Goal: Transaction & Acquisition: Purchase product/service

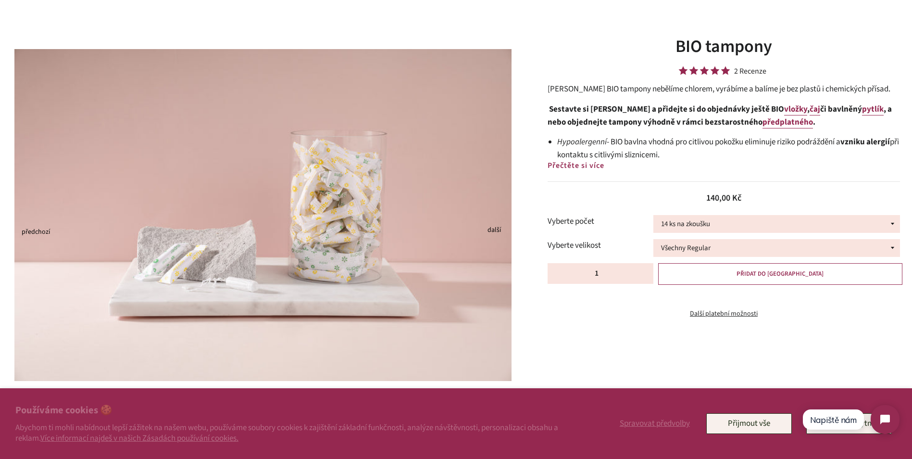
scroll to position [144, 0]
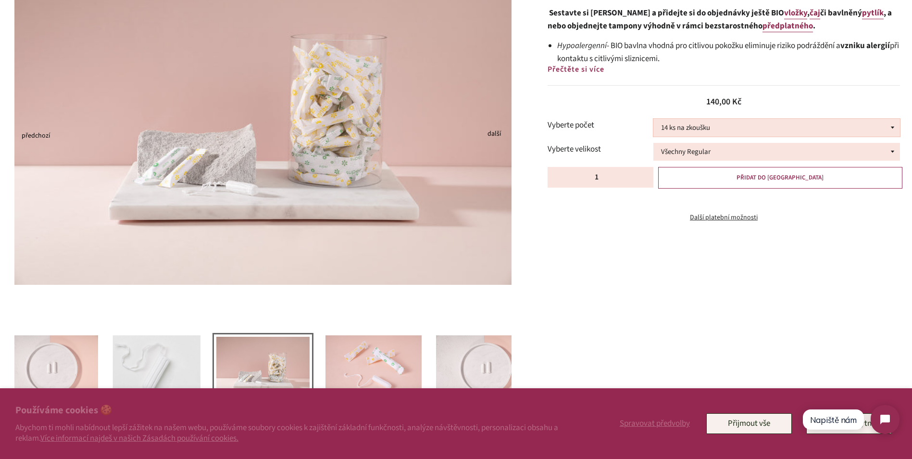
click at [894, 127] on select "14 ks na zkoušku 36 ks 100 ks" at bounding box center [776, 128] width 247 height 18
click at [777, 251] on div "Previous Next" at bounding box center [449, 183] width 927 height 490
click at [889, 154] on select "Všechny Regular Všechny Super Půl na půl" at bounding box center [776, 152] width 247 height 18
click at [894, 126] on select "14 ks na zkoušku 36 ks 100 ks" at bounding box center [776, 128] width 247 height 18
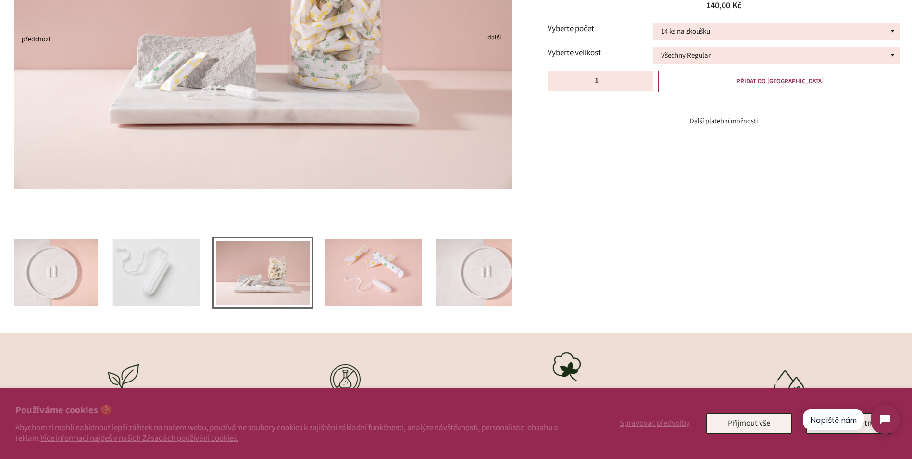
scroll to position [288, 0]
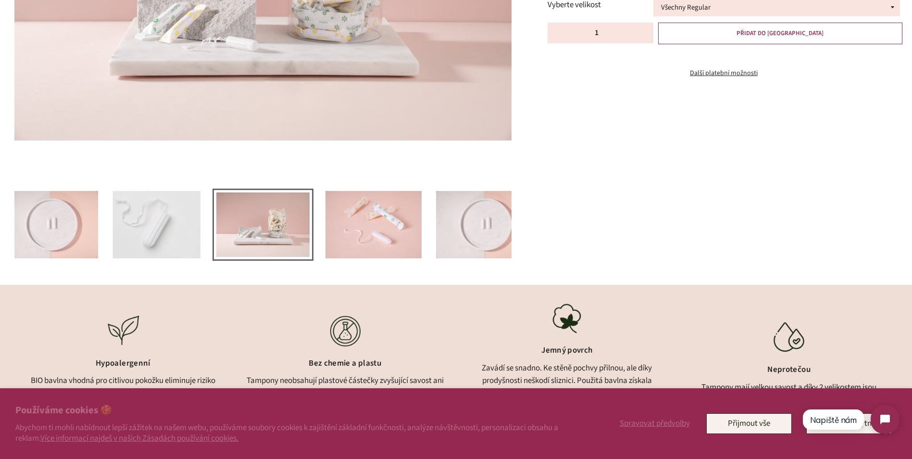
click at [144, 238] on img at bounding box center [157, 224] width 88 height 67
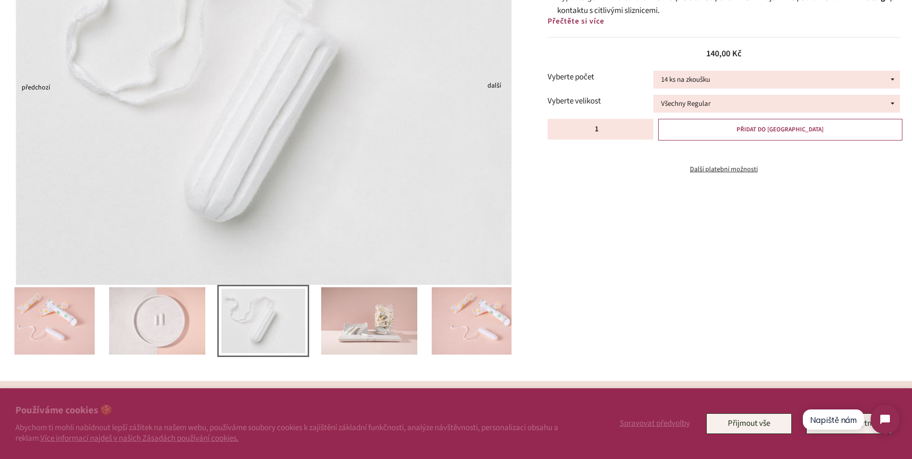
scroll to position [144, 0]
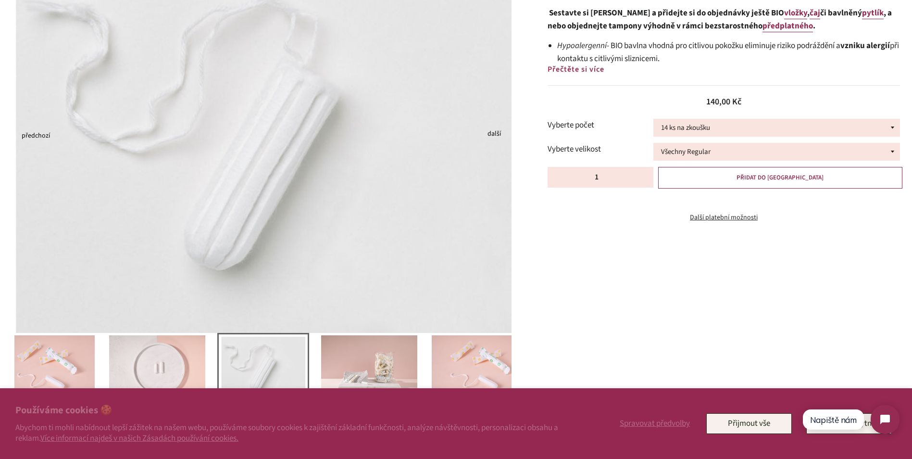
click at [492, 134] on button "Next" at bounding box center [490, 135] width 5 height 2
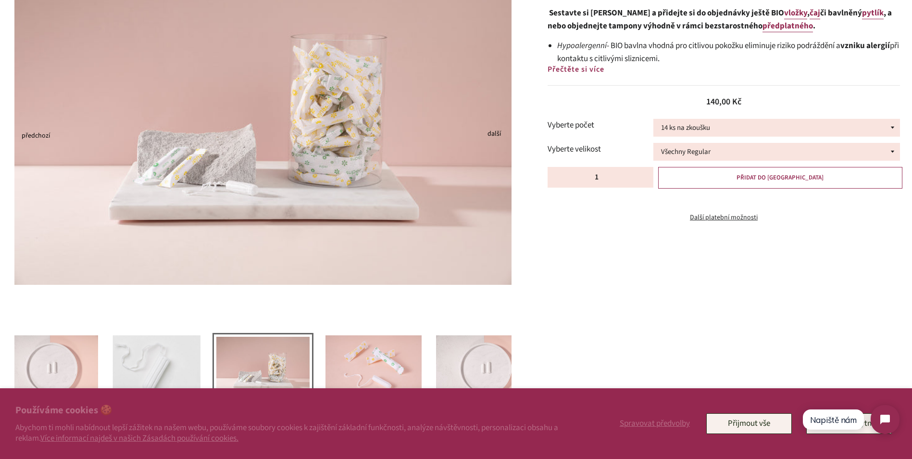
click at [492, 134] on button "Next" at bounding box center [490, 135] width 5 height 2
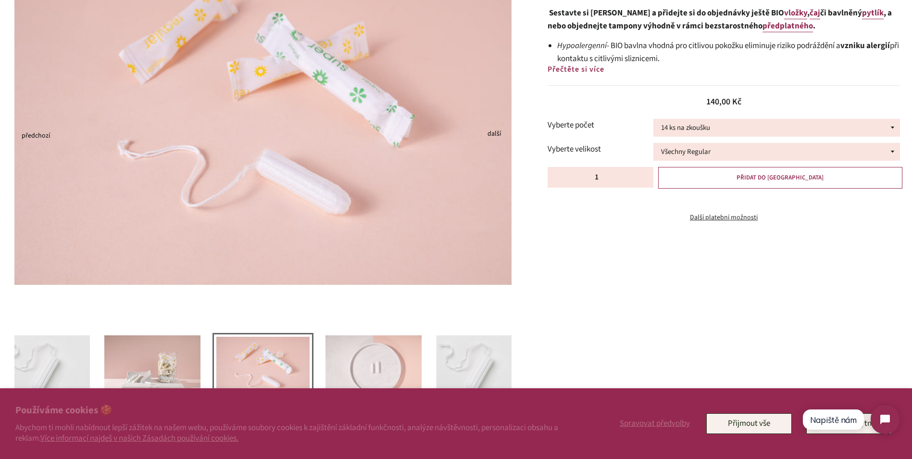
click at [492, 134] on button "Next" at bounding box center [490, 135] width 5 height 2
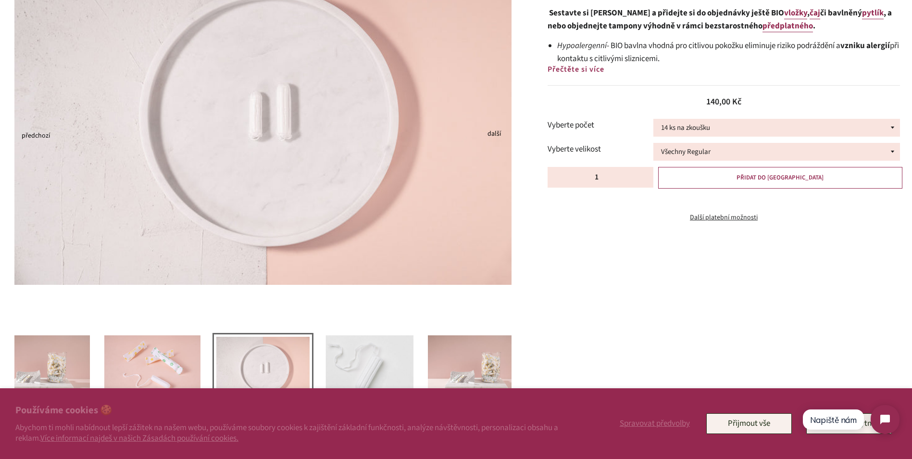
click at [492, 134] on button "Next" at bounding box center [490, 135] width 5 height 2
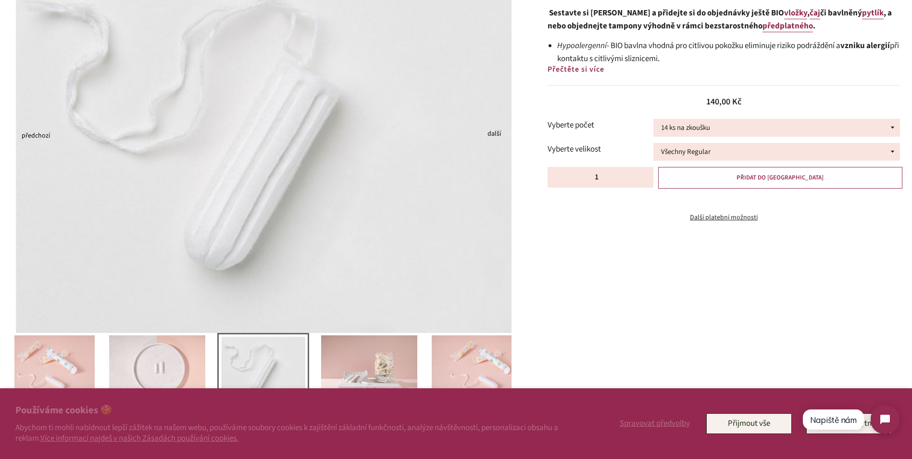
click at [492, 134] on button "Next" at bounding box center [490, 135] width 5 height 2
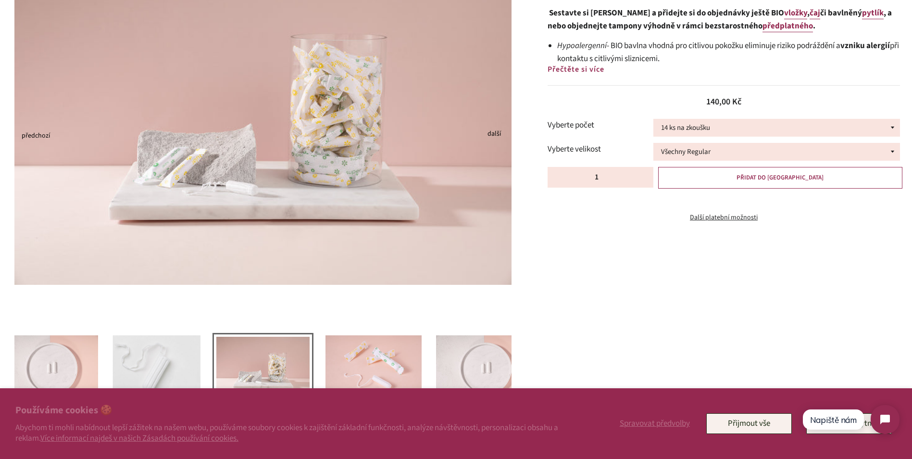
click at [492, 134] on button "Next" at bounding box center [490, 135] width 5 height 2
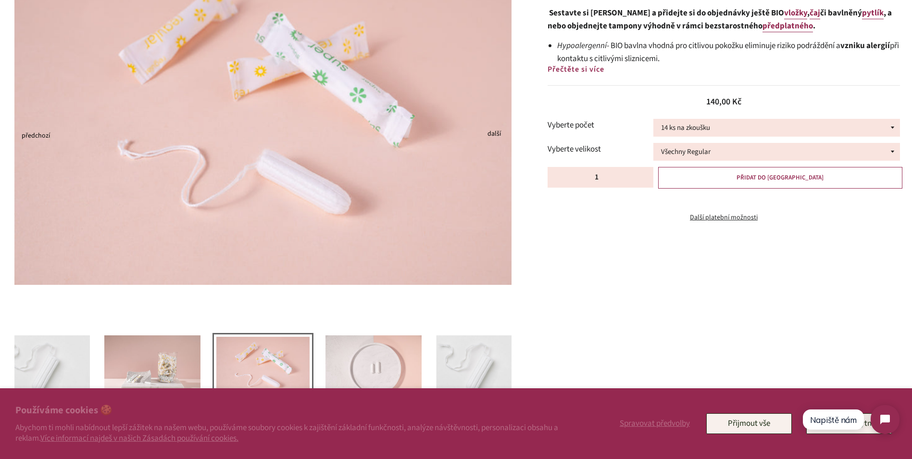
click at [492, 134] on button "Next" at bounding box center [490, 135] width 5 height 2
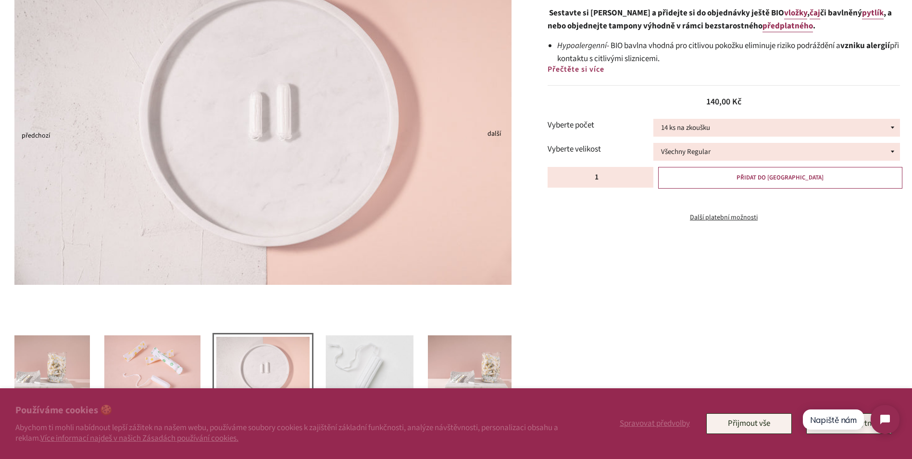
click at [492, 134] on button "Next" at bounding box center [490, 135] width 5 height 2
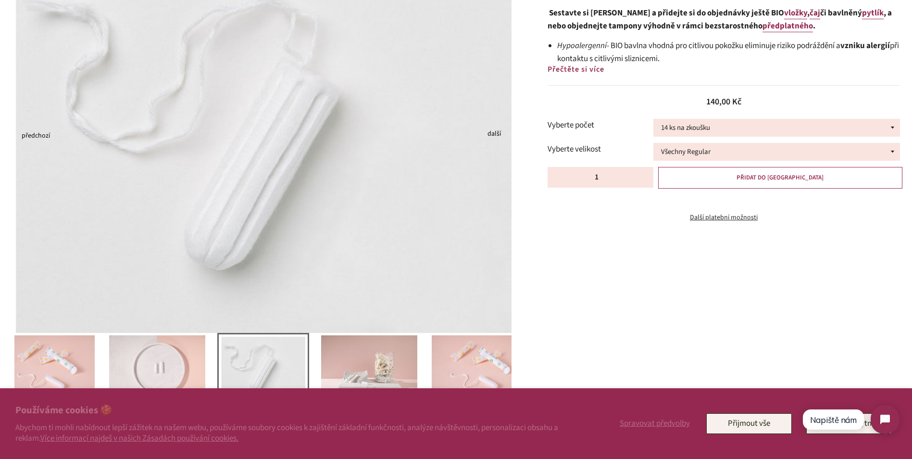
scroll to position [0, 0]
